Goal: Task Accomplishment & Management: Manage account settings

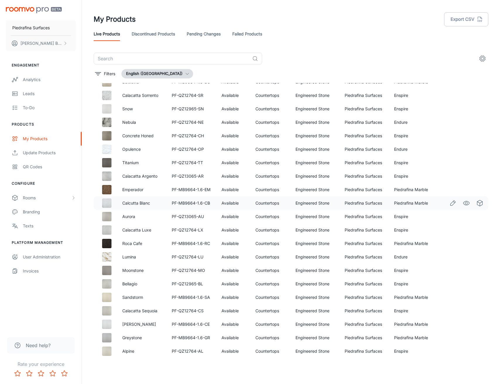
scroll to position [45, 0]
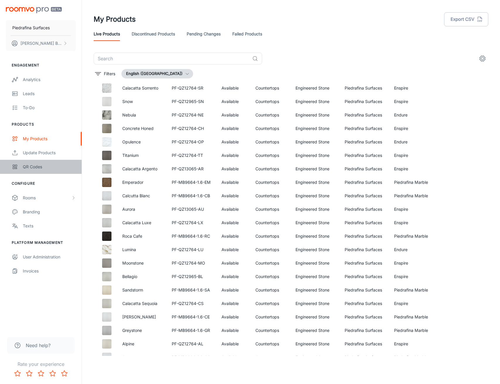
click at [35, 164] on div "QR Codes" at bounding box center [49, 167] width 53 height 6
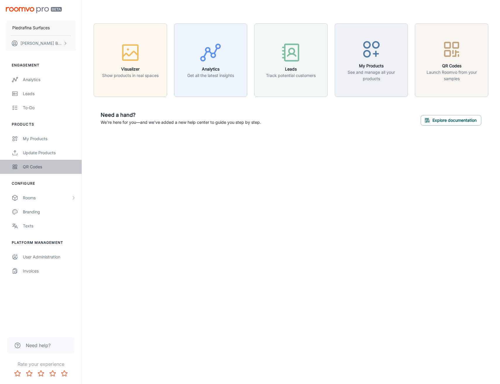
click at [45, 167] on div "QR Codes" at bounding box center [49, 167] width 53 height 6
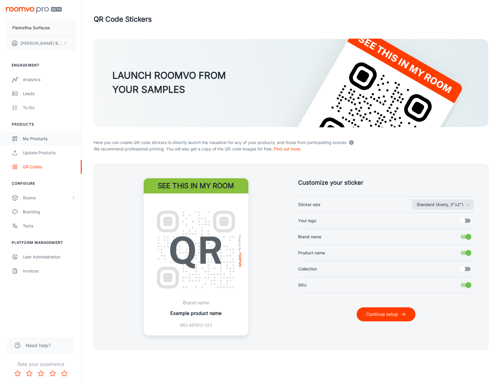
click at [43, 139] on div "My Products" at bounding box center [49, 139] width 53 height 6
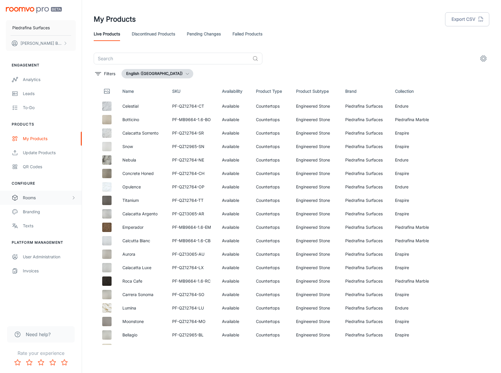
click at [43, 197] on div "Rooms" at bounding box center [47, 198] width 48 height 6
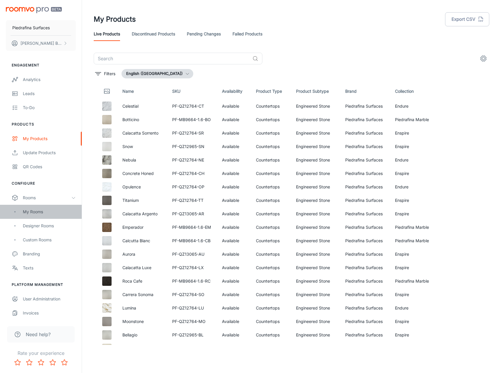
click at [49, 215] on div "My Rooms" at bounding box center [49, 212] width 53 height 6
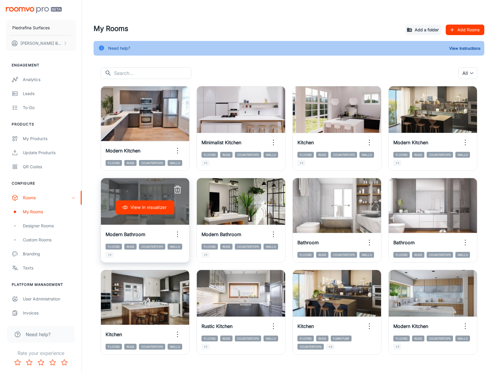
scroll to position [10, 0]
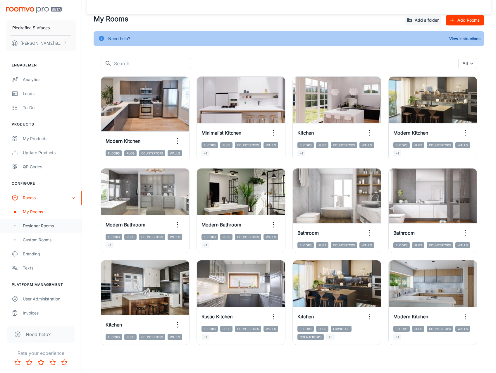
click at [42, 226] on div "Designer Rooms" at bounding box center [49, 226] width 53 height 6
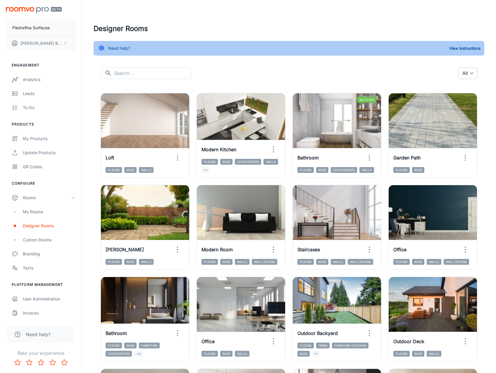
click at [471, 72] on body "Piedrafina Surfaces Ken Bloom Engagement Analytics Leads To-do Products My Prod…" at bounding box center [248, 186] width 496 height 373
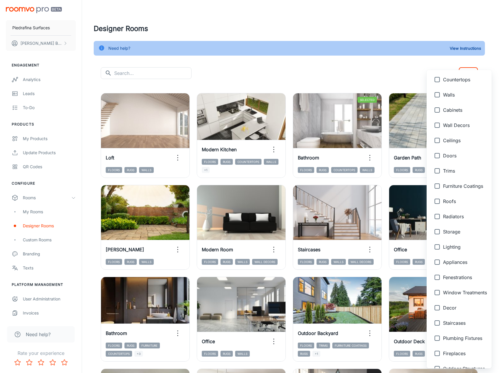
scroll to position [116, 0]
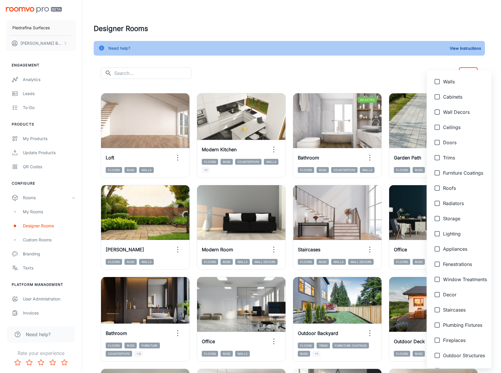
click at [443, 339] on input "checkbox" at bounding box center [437, 341] width 12 height 12
checkbox input "true"
type input "{"type":"productType","id":"22"}"
click at [325, 69] on div at bounding box center [250, 186] width 501 height 373
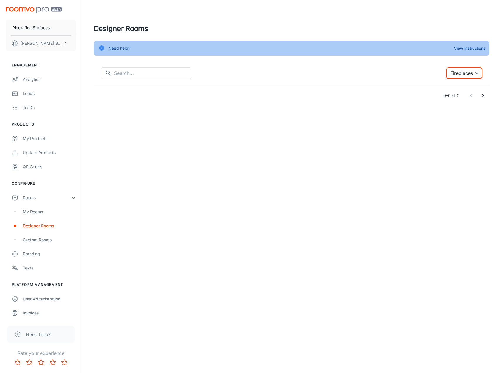
click at [462, 75] on body "Piedrafina Surfaces Ken Bloom Engagement Analytics Leads To-do Products My Prod…" at bounding box center [250, 186] width 501 height 373
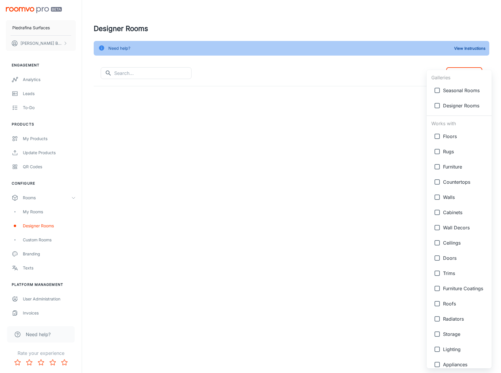
scroll to position [128, 0]
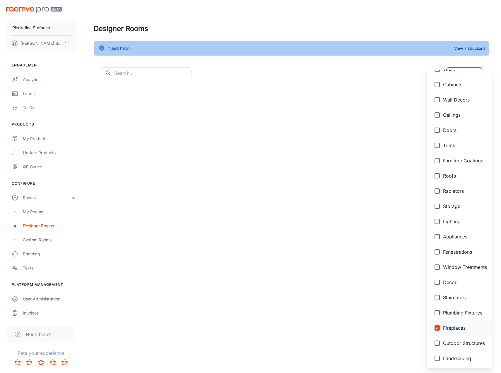
click at [453, 328] on span "Fireplaces" at bounding box center [465, 328] width 44 height 7
checkbox input "false"
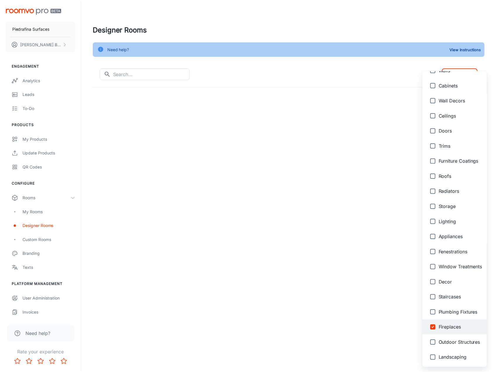
scroll to position [0, 0]
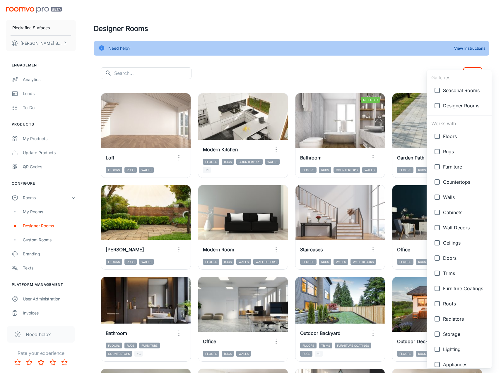
click at [319, 72] on div at bounding box center [250, 186] width 501 height 373
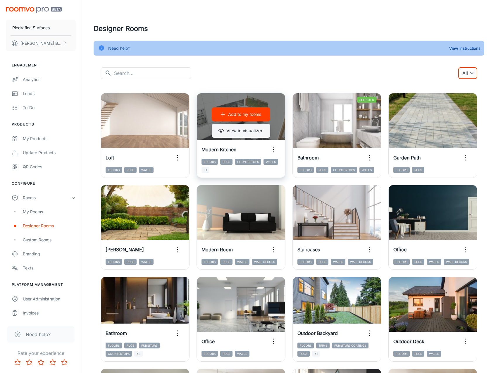
click at [249, 131] on button "View in visualizer" at bounding box center [241, 131] width 59 height 14
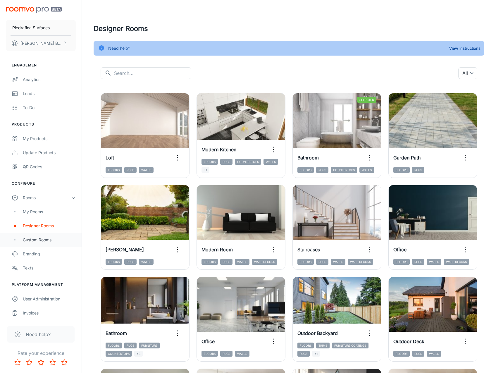
click at [46, 242] on div "Custom Rooms" at bounding box center [49, 240] width 53 height 6
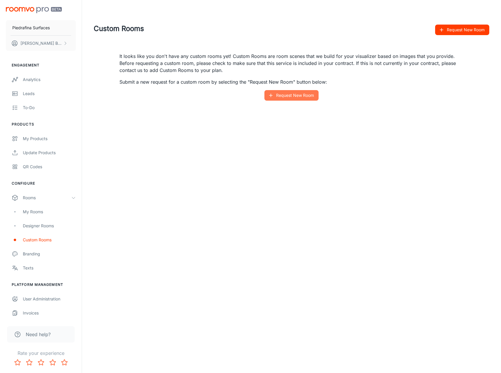
click at [281, 98] on button "Request New Room" at bounding box center [291, 95] width 54 height 11
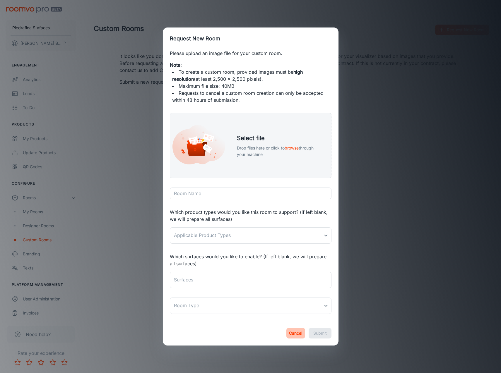
click at [299, 331] on button "Cancel" at bounding box center [295, 333] width 19 height 11
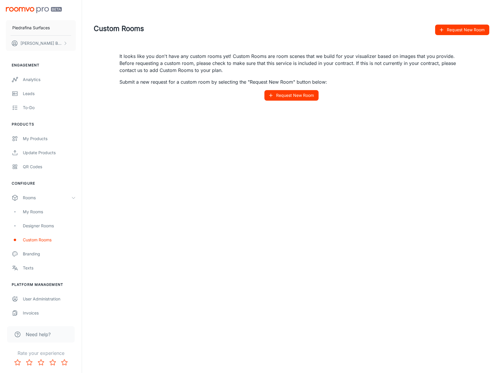
click at [275, 95] on button "Request New Room" at bounding box center [291, 95] width 54 height 11
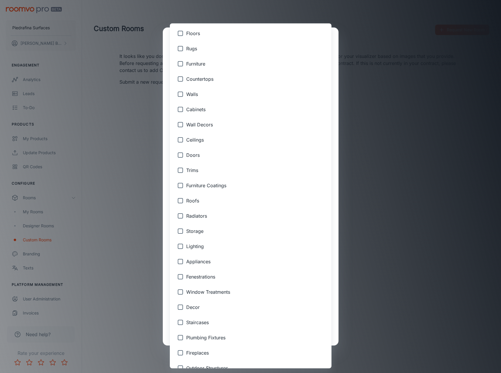
click at [251, 236] on body "Piedrafina Surfaces Ken Bloom Engagement Analytics Leads To-do Products My Prod…" at bounding box center [250, 186] width 501 height 373
click at [333, 218] on div at bounding box center [250, 186] width 501 height 373
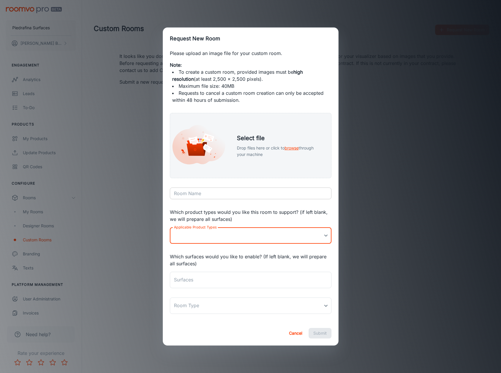
click at [206, 193] on input "Room Name" at bounding box center [251, 194] width 162 height 12
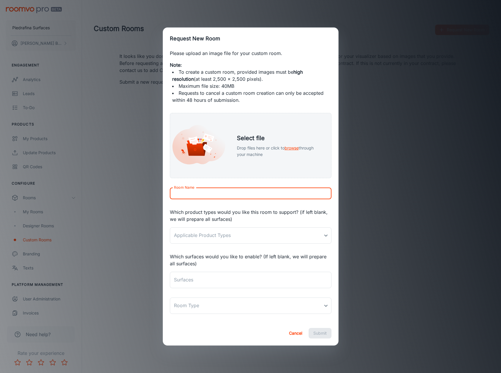
click at [184, 206] on div "Please upload an image file for your custom room. Note: To create a custom room…" at bounding box center [251, 185] width 176 height 271
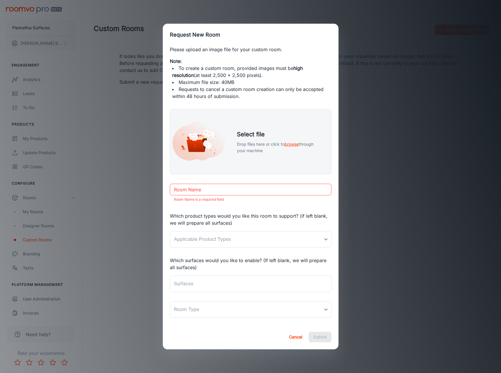
click at [224, 266] on p "Which surfaces would you like to enable? (If left blank, we will prepare all su…" at bounding box center [251, 264] width 162 height 14
click at [233, 279] on div "x Surfaces" at bounding box center [251, 284] width 162 height 16
click at [225, 266] on p "Which surfaces would you like to enable? (If left blank, we will prepare all su…" at bounding box center [251, 264] width 162 height 14
drag, startPoint x: 216, startPoint y: 266, endPoint x: 170, endPoint y: 261, distance: 46.8
click at [170, 261] on p "Which surfaces would you like to enable? (If left blank, we will prepare all su…" at bounding box center [251, 264] width 162 height 14
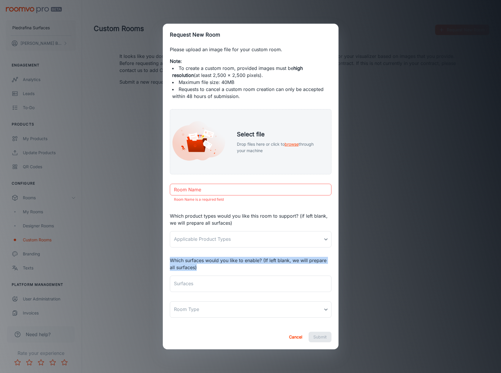
click at [170, 261] on p "Which surfaces would you like to enable? (If left blank, we will prepare all su…" at bounding box center [251, 264] width 162 height 14
drag, startPoint x: 176, startPoint y: 262, endPoint x: 210, endPoint y: 269, distance: 35.2
click at [210, 269] on p "Which surfaces would you like to enable? (If left blank, we will prepare all su…" at bounding box center [251, 264] width 162 height 14
click at [208, 266] on p "Which surfaces would you like to enable? (If left blank, we will prepare all su…" at bounding box center [251, 264] width 162 height 14
drag, startPoint x: 197, startPoint y: 267, endPoint x: 169, endPoint y: 262, distance: 28.3
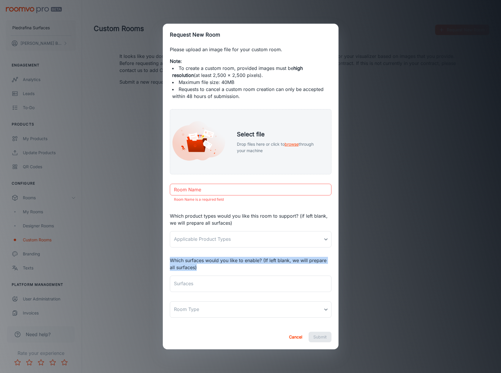
click at [169, 262] on div "Please upload an image file for your custom room. Note: To create a custom room…" at bounding box center [251, 185] width 176 height 279
click at [171, 260] on p "Which surfaces would you like to enable? (If left blank, we will prepare all su…" at bounding box center [251, 264] width 162 height 14
drag, startPoint x: 168, startPoint y: 259, endPoint x: 211, endPoint y: 267, distance: 43.4
click at [210, 267] on p "Which surfaces would you like to enable? (If left blank, we will prepare all su…" at bounding box center [251, 264] width 162 height 14
click at [129, 81] on div "Request New Room Please upload an image file for your custom room. Note: To cre…" at bounding box center [250, 186] width 501 height 373
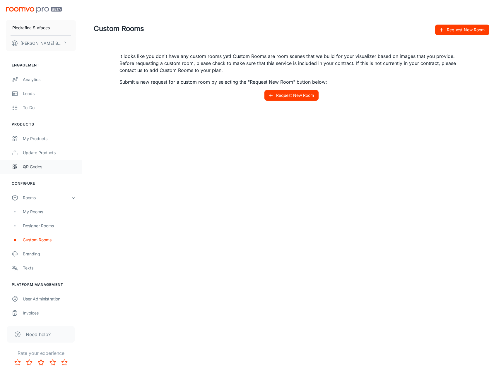
click at [38, 169] on div "QR Codes" at bounding box center [49, 167] width 53 height 6
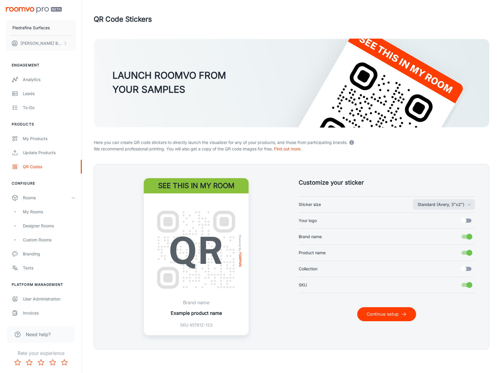
click at [203, 160] on form "LAUNCH ROOMVO FROM YOUR SAMPLES Here you can create QR code stickers to directl…" at bounding box center [291, 194] width 395 height 311
click at [395, 319] on button "Continue setup" at bounding box center [386, 314] width 59 height 14
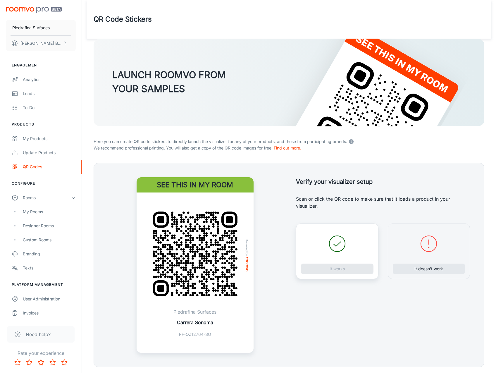
scroll to position [18, 0]
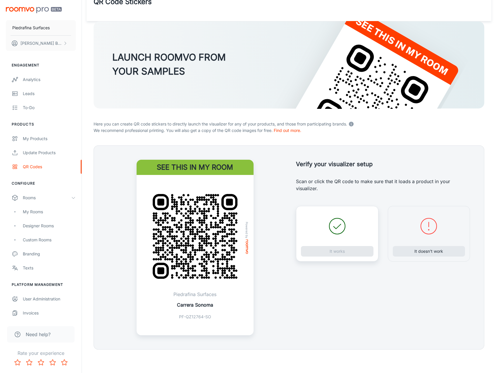
click at [205, 306] on p "Carrera Sonoma" at bounding box center [195, 305] width 36 height 7
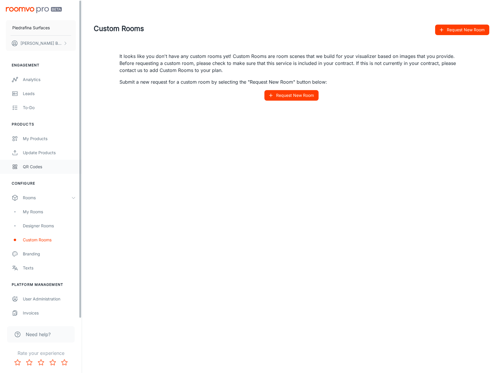
click at [31, 170] on link "QR Codes" at bounding box center [41, 167] width 82 height 14
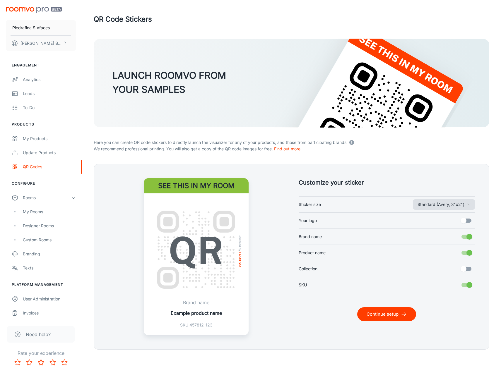
click at [427, 207] on button "Standard (Avery, 3"x2")" at bounding box center [444, 204] width 62 height 11
click at [430, 206] on div at bounding box center [250, 186] width 501 height 373
click at [419, 256] on label "Product name" at bounding box center [387, 252] width 177 height 11
click at [453, 256] on input "Product name" at bounding box center [469, 252] width 33 height 11
click at [431, 255] on label "Product name" at bounding box center [387, 252] width 177 height 11
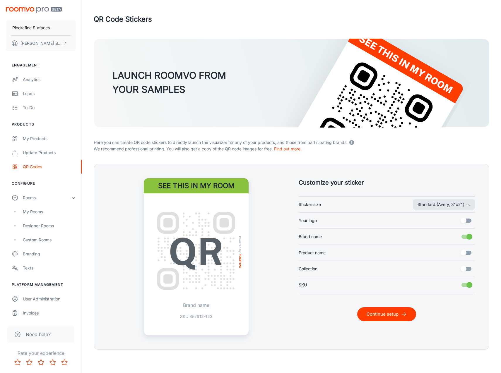
click at [447, 255] on input "Product name" at bounding box center [463, 252] width 33 height 11
checkbox input "true"
click at [372, 317] on button "Continue setup" at bounding box center [386, 314] width 59 height 14
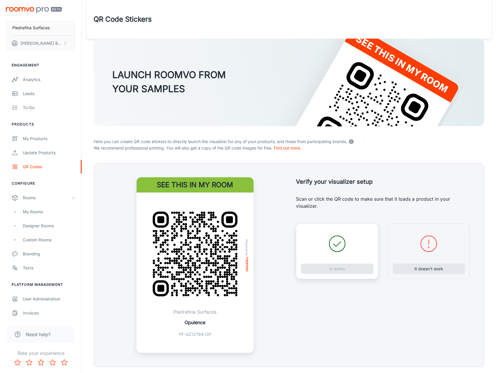
scroll to position [18, 0]
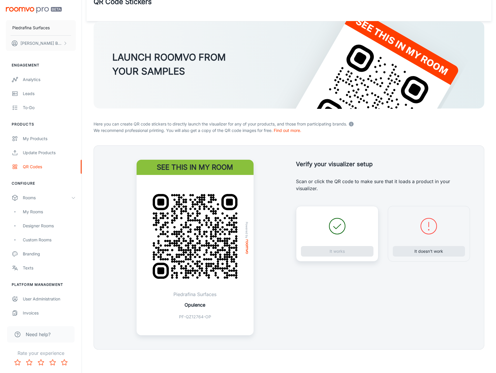
click at [352, 252] on div "It works" at bounding box center [337, 234] width 83 height 56
click at [213, 242] on img at bounding box center [195, 236] width 103 height 103
click at [340, 252] on button "It works" at bounding box center [337, 251] width 73 height 11
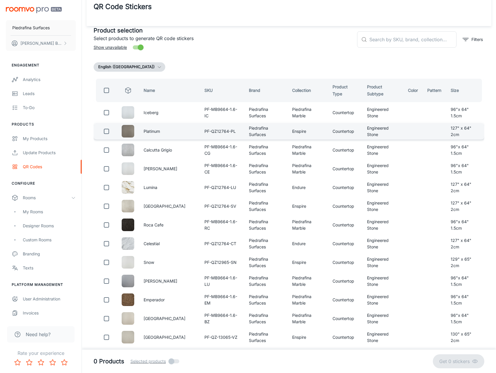
scroll to position [9, 0]
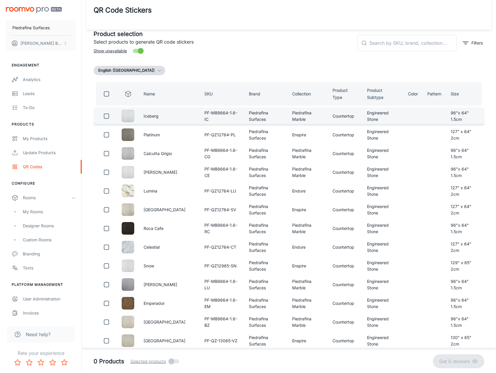
click at [105, 119] on input "checkbox" at bounding box center [107, 116] width 12 height 12
checkbox input "true"
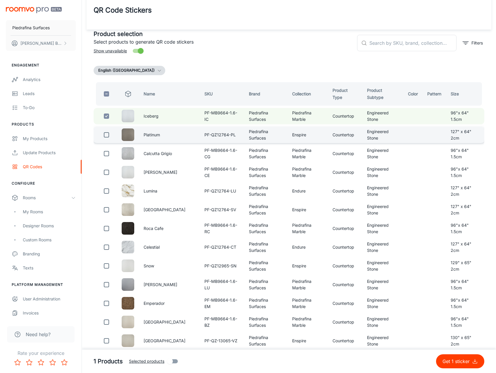
click at [106, 135] on input "checkbox" at bounding box center [107, 135] width 12 height 12
checkbox input "true"
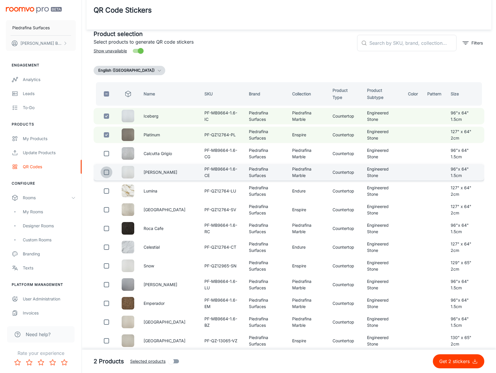
click at [107, 174] on input "checkbox" at bounding box center [107, 173] width 12 height 12
checkbox input "true"
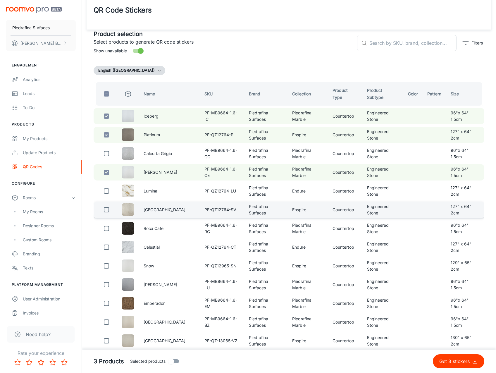
click at [106, 215] on input "checkbox" at bounding box center [107, 210] width 12 height 12
checkbox input "true"
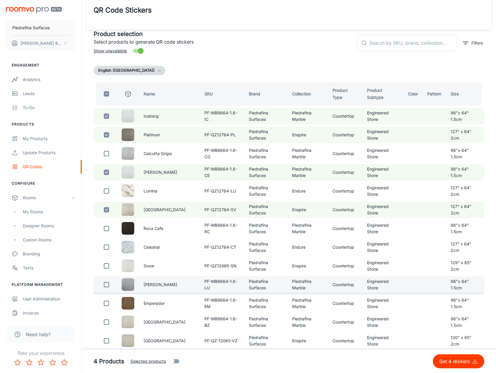
scroll to position [80, 0]
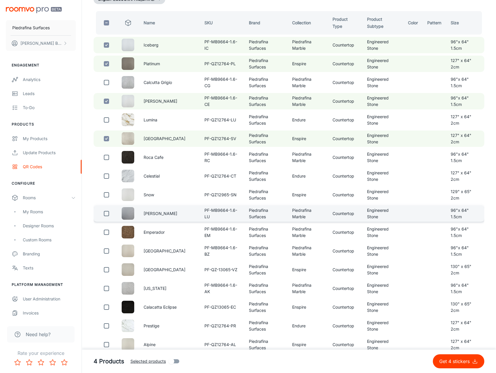
click at [106, 220] on input "checkbox" at bounding box center [107, 214] width 12 height 12
checkbox input "true"
click at [175, 363] on input "Selected products" at bounding box center [171, 361] width 33 height 11
checkbox input "true"
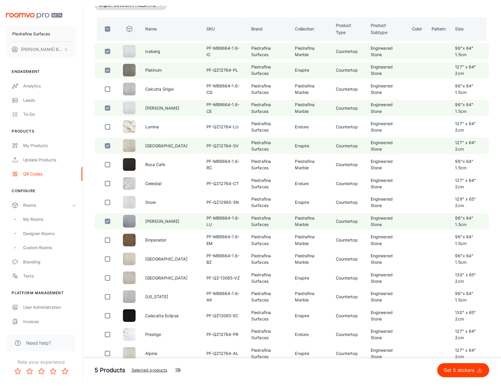
scroll to position [0, 0]
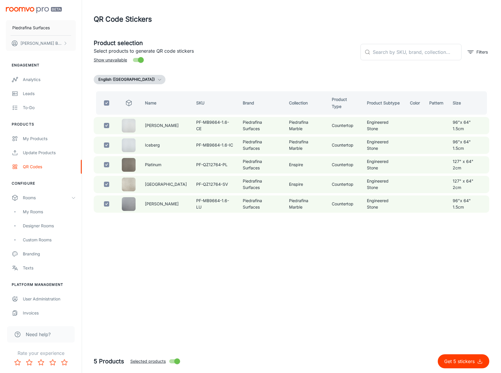
click at [176, 363] on input "Selected products" at bounding box center [176, 361] width 33 height 11
checkbox input "false"
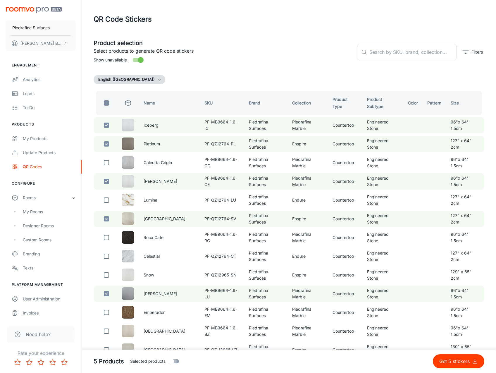
click at [177, 362] on input "Selected products" at bounding box center [171, 361] width 33 height 11
checkbox input "true"
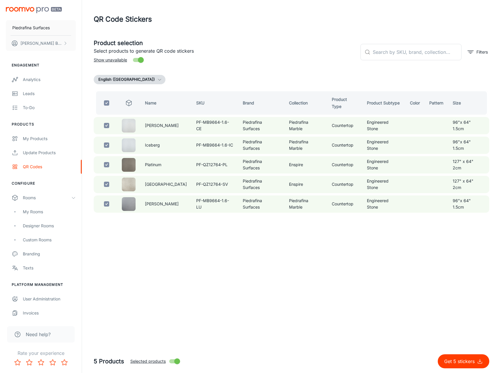
click at [177, 362] on input "Selected products" at bounding box center [176, 361] width 33 height 11
checkbox input "false"
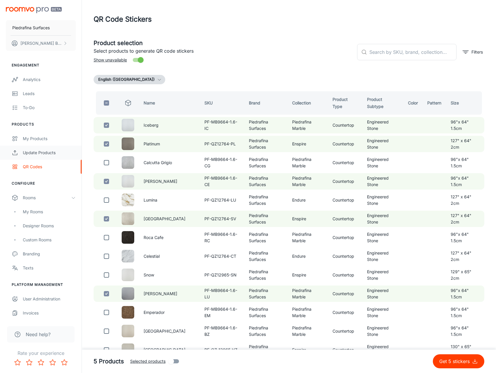
click at [41, 152] on div "Update Products" at bounding box center [49, 153] width 53 height 6
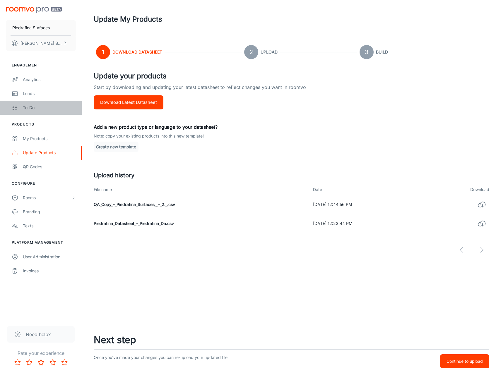
click at [52, 105] on div "To-do" at bounding box center [49, 108] width 53 height 6
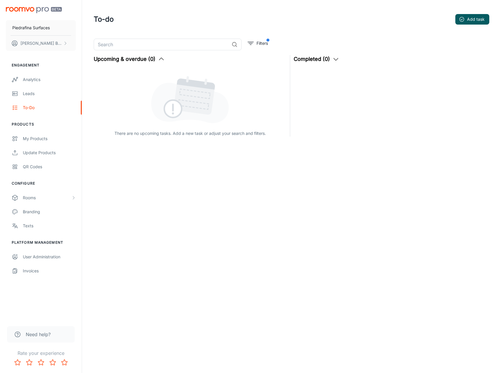
click at [120, 124] on div "There are no upcoming tasks. Add a new task or adjust your search and filters." at bounding box center [190, 102] width 193 height 69
drag, startPoint x: 108, startPoint y: 96, endPoint x: 337, endPoint y: 154, distance: 235.8
click at [337, 154] on div "​ Filters Upcoming & overdue (0) There are no upcoming tasks. Add a new task or…" at bounding box center [292, 104] width 410 height 130
click at [326, 130] on div "Completed (0) No completed tasks yet. Mark tasks as completed to move them here…" at bounding box center [388, 94] width 196 height 85
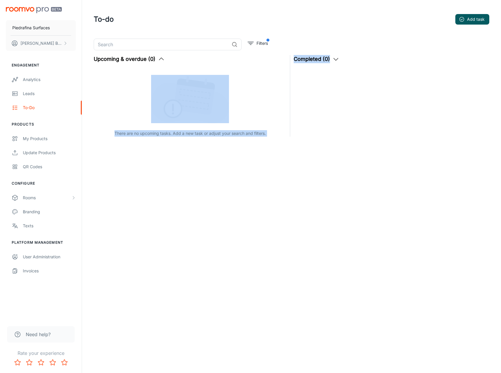
drag, startPoint x: 99, startPoint y: 72, endPoint x: 304, endPoint y: 126, distance: 211.5
click at [298, 124] on div "Upcoming & overdue (0) There are no upcoming tasks. Add a new task or adjust yo…" at bounding box center [289, 94] width 399 height 85
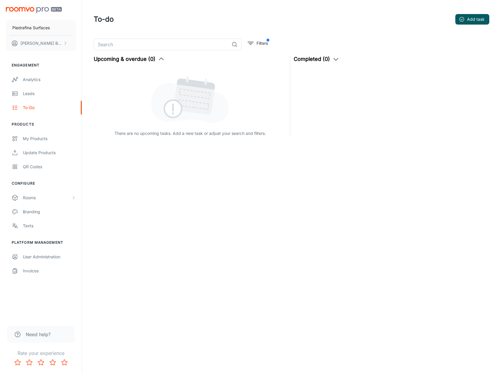
click at [300, 129] on div "Completed (0) No completed tasks yet. Mark tasks as completed to move them here…" at bounding box center [388, 94] width 196 height 85
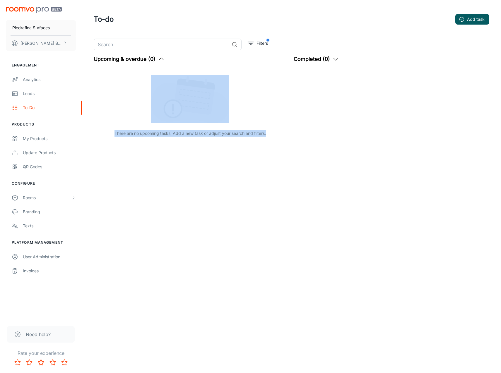
drag, startPoint x: 100, startPoint y: 71, endPoint x: 254, endPoint y: 138, distance: 167.8
click at [254, 138] on div "​ Filters Upcoming & overdue (0) There are no upcoming tasks. Add a new task or…" at bounding box center [292, 104] width 410 height 130
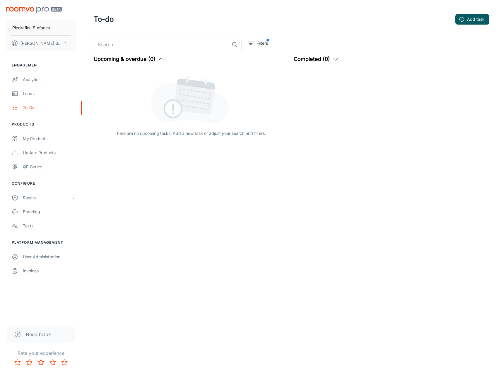
click at [286, 142] on div "​ Filters Upcoming & overdue (0) There are no upcoming tasks. Add a new task or…" at bounding box center [292, 104] width 410 height 130
click at [63, 44] on icon "scrollable content" at bounding box center [65, 43] width 5 height 5
click at [63, 44] on div at bounding box center [250, 186] width 501 height 373
click at [140, 193] on div "Piedrafina Surfaces Ken Bloom Engagement Analytics Leads To-do Products My Prod…" at bounding box center [250, 186] width 501 height 373
click at [110, 191] on div "To-do Add task ​ Filters Upcoming & overdue (0) There are no upcoming tasks. Ad…" at bounding box center [291, 96] width 419 height 192
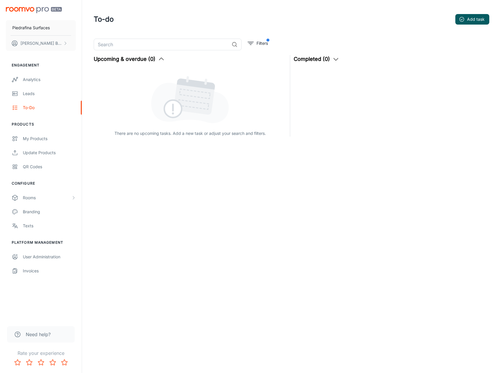
click at [114, 224] on div "Piedrafina Surfaces Ken Bloom Engagement Analytics Leads To-do Products My Prod…" at bounding box center [250, 186] width 501 height 373
click at [260, 162] on div "​ Filters Upcoming & overdue (0) There are no upcoming tasks. Add a new task or…" at bounding box center [292, 104] width 410 height 130
